Goal: Task Accomplishment & Management: Manage account settings

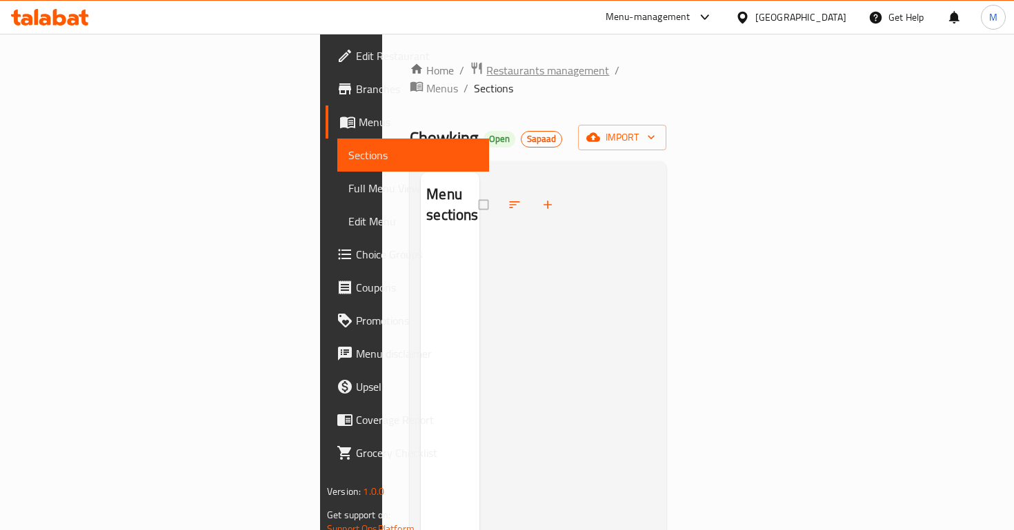
click at [486, 62] on span "Restaurants management" at bounding box center [547, 70] width 123 height 17
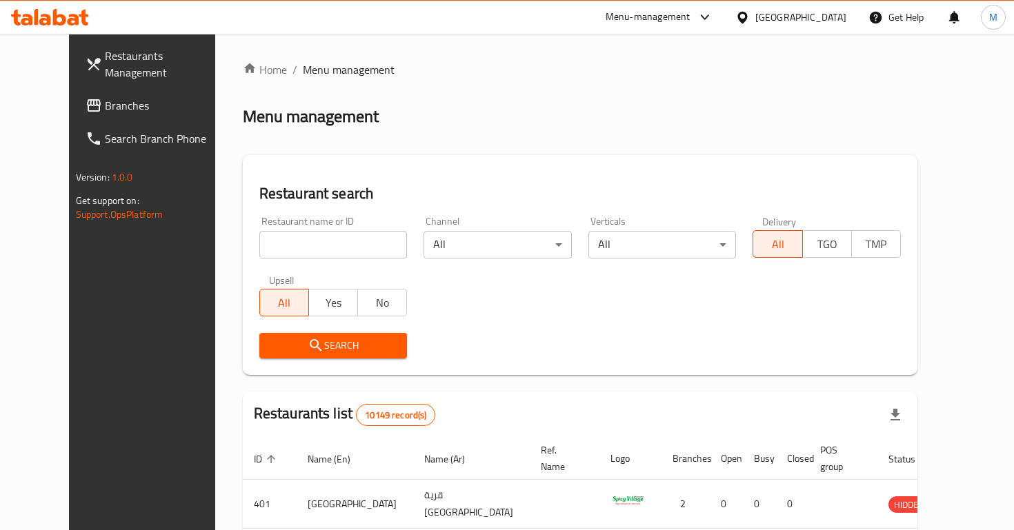
click at [340, 232] on div "Home / Menu management Menu management Restaurant search Restaurant name or ID …" at bounding box center [580, 491] width 674 height 860
click at [343, 237] on input "search" at bounding box center [333, 245] width 148 height 28
type input "pizza modo"
click button "Search" at bounding box center [333, 346] width 148 height 26
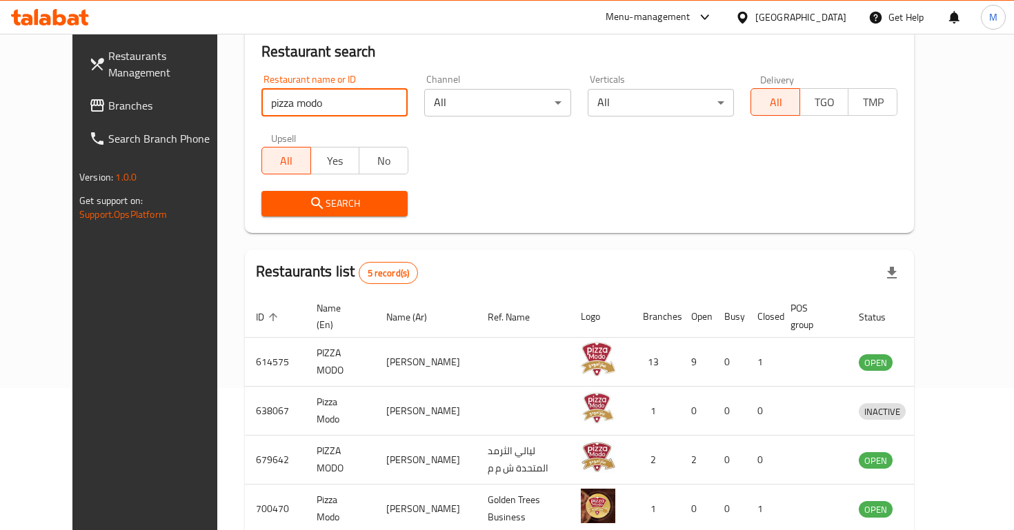
scroll to position [269, 0]
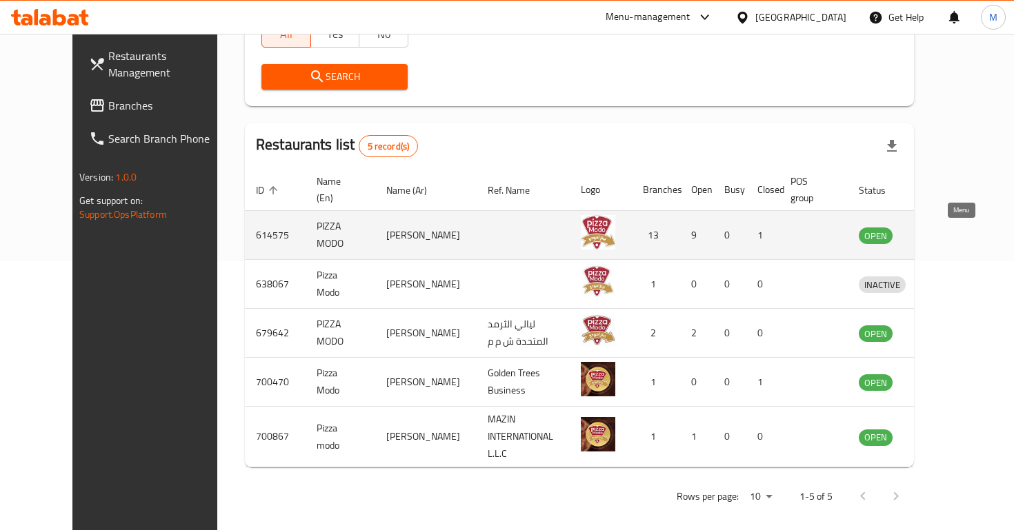
click at [950, 240] on icon "enhanced table" at bounding box center [941, 235] width 17 height 17
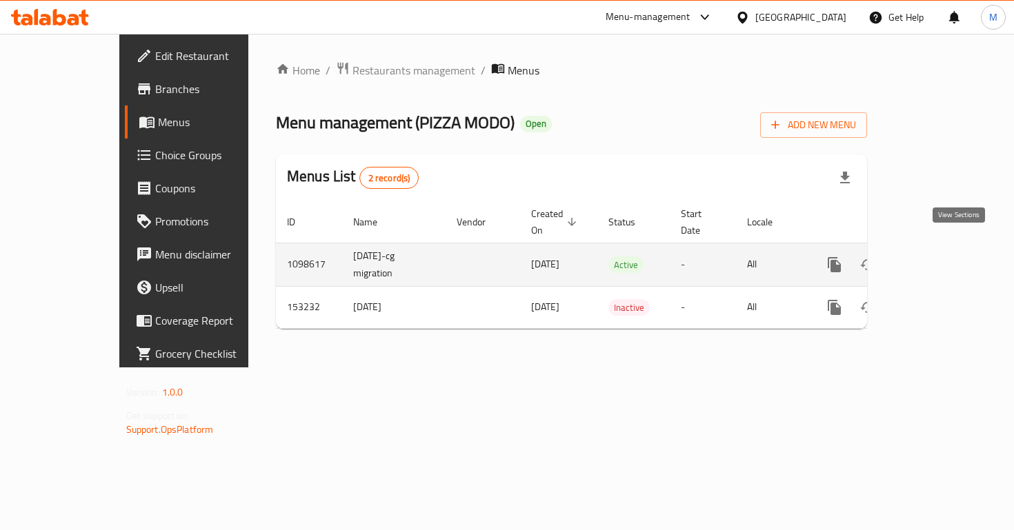
click at [949, 250] on link "enhanced table" at bounding box center [933, 264] width 33 height 33
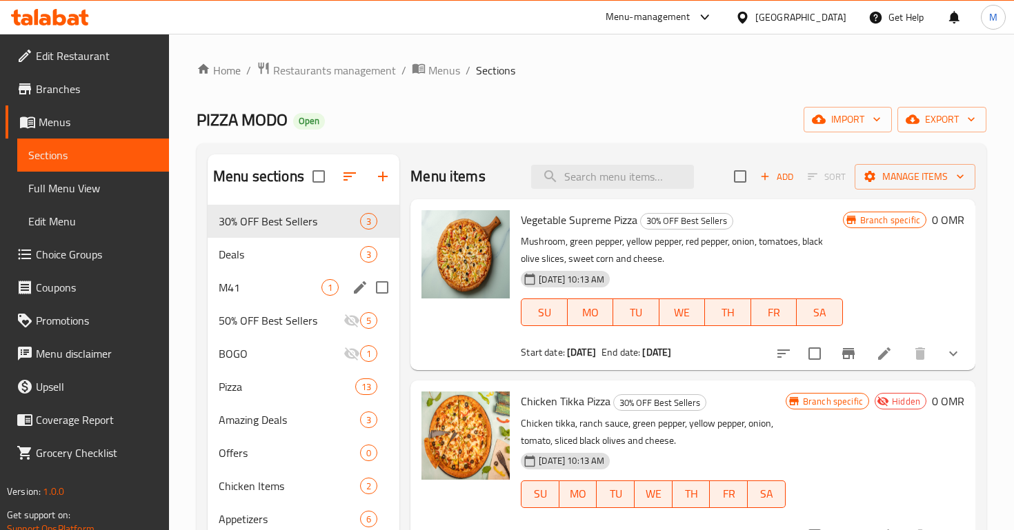
click at [258, 274] on div "M41 1" at bounding box center [304, 287] width 192 height 33
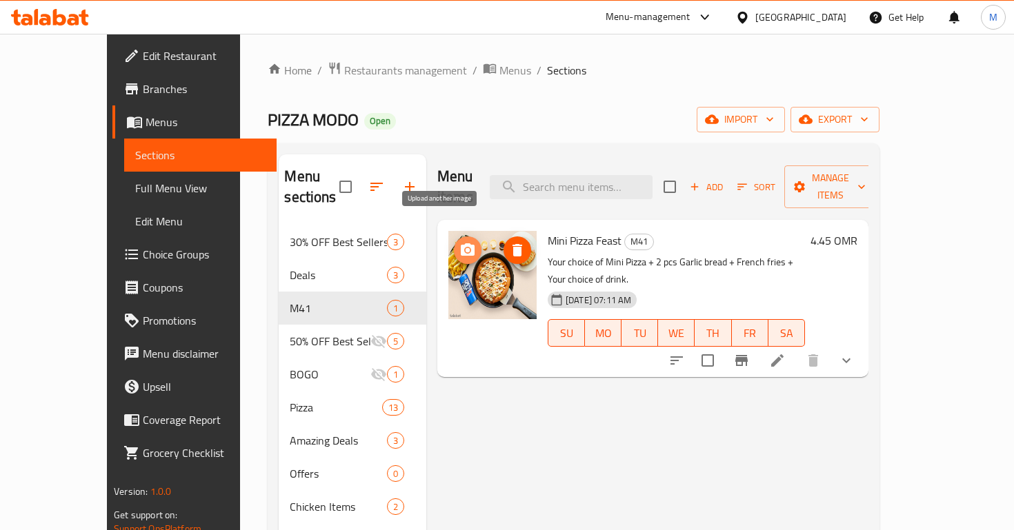
click at [461, 243] on icon "upload picture" at bounding box center [468, 249] width 14 height 12
